Goal: Information Seeking & Learning: Learn about a topic

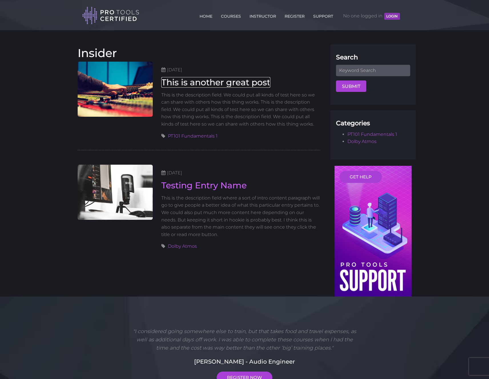
click at [246, 85] on link "This is another great post" at bounding box center [215, 82] width 109 height 11
click at [448, 11] on header "Toggle navigation HOME COURSES INSTRUCTOR REGISTER SUPPORT No one logged in LOG…" at bounding box center [244, 15] width 489 height 30
click at [387, 69] on input "text" at bounding box center [373, 70] width 74 height 11
type input "sort"
click at [437, 74] on body "Back to Top Toggle navigation HOME COURSES INSTRUCTOR REGISTER SUPPORT No one l…" at bounding box center [244, 275] width 489 height 551
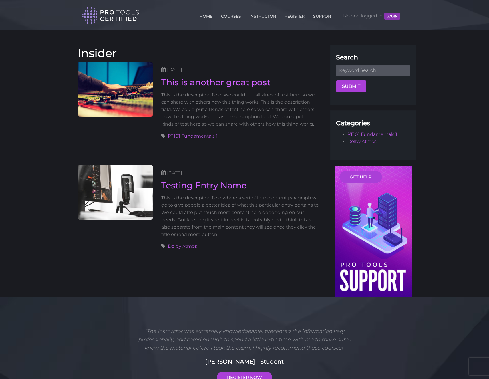
click at [436, 14] on header "Toggle navigation HOME COURSES INSTRUCTOR REGISTER SUPPORT No one logged in LOG…" at bounding box center [244, 15] width 489 height 30
click at [455, 50] on body "Back to Top Toggle navigation HOME COURSES INSTRUCTOR REGISTER SUPPORT No one l…" at bounding box center [244, 275] width 489 height 551
click at [386, 69] on input "text" at bounding box center [373, 70] width 74 height 11
type input "testing"
click at [358, 84] on button "Submit" at bounding box center [351, 85] width 30 height 11
